Goal: Transaction & Acquisition: Purchase product/service

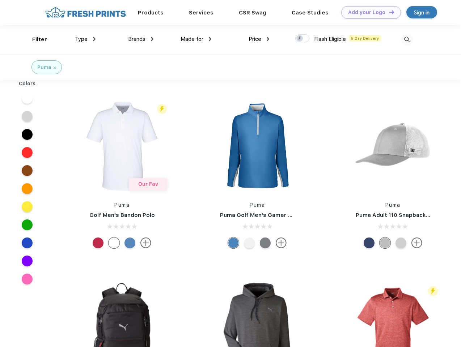
click at [368, 12] on link "Add your Logo Design Tool" at bounding box center [371, 12] width 60 height 13
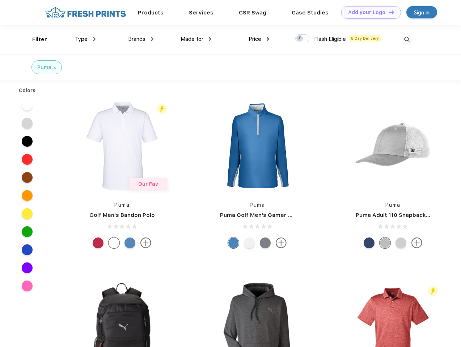
click at [0, 0] on div "Design Tool" at bounding box center [0, 0] width 0 height 0
click at [388, 12] on link "Add your Logo Design Tool" at bounding box center [371, 12] width 60 height 13
click at [35, 39] on div "Filter" at bounding box center [39, 39] width 15 height 8
click at [85, 39] on span "Type" at bounding box center [81, 39] width 13 height 7
click at [141, 39] on span "Brands" at bounding box center [136, 39] width 17 height 7
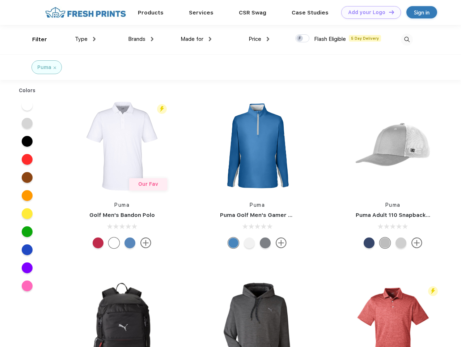
click at [196, 39] on span "Made for" at bounding box center [192, 39] width 23 height 7
click at [259, 39] on span "Price" at bounding box center [255, 39] width 13 height 7
click at [303, 39] on div at bounding box center [302, 38] width 14 height 8
click at [300, 39] on input "checkbox" at bounding box center [297, 36] width 5 height 5
click at [407, 39] on img at bounding box center [407, 40] width 12 height 12
